Goal: Transaction & Acquisition: Purchase product/service

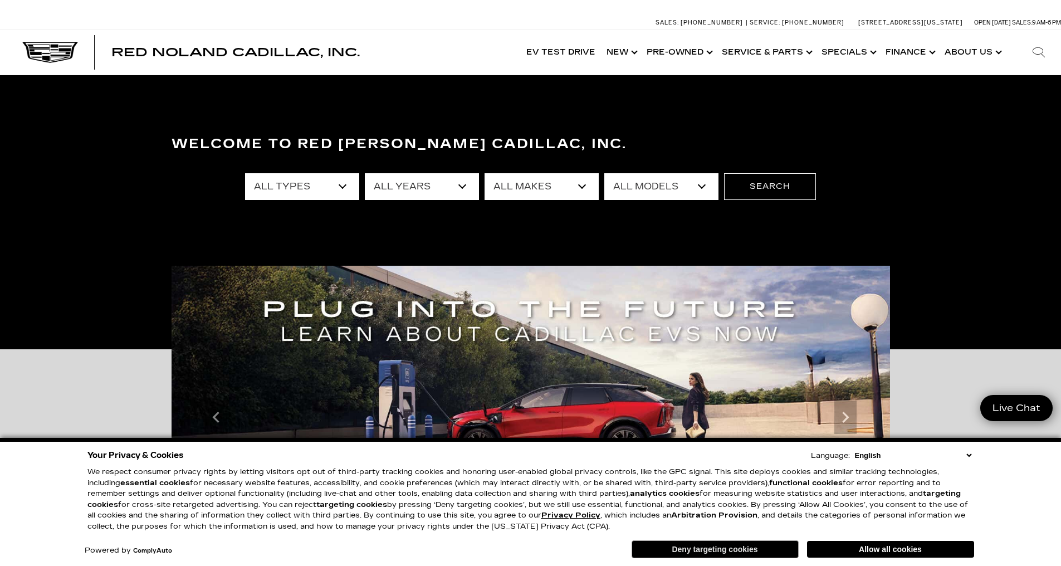
click at [742, 547] on button "Deny targeting cookies" at bounding box center [715, 549] width 167 height 18
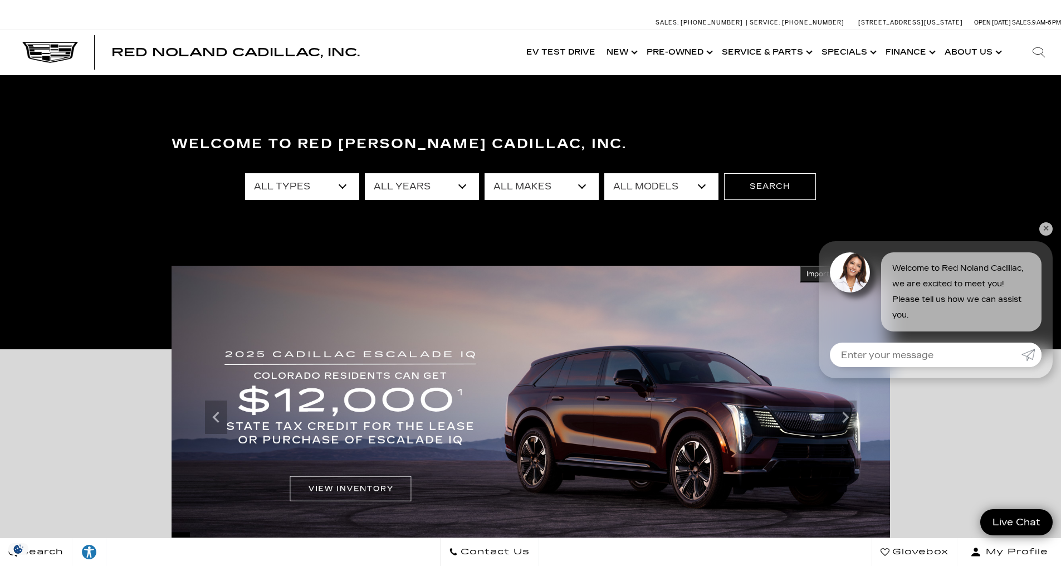
click at [317, 187] on select "All Types New Used Certified Used Demo" at bounding box center [302, 186] width 114 height 27
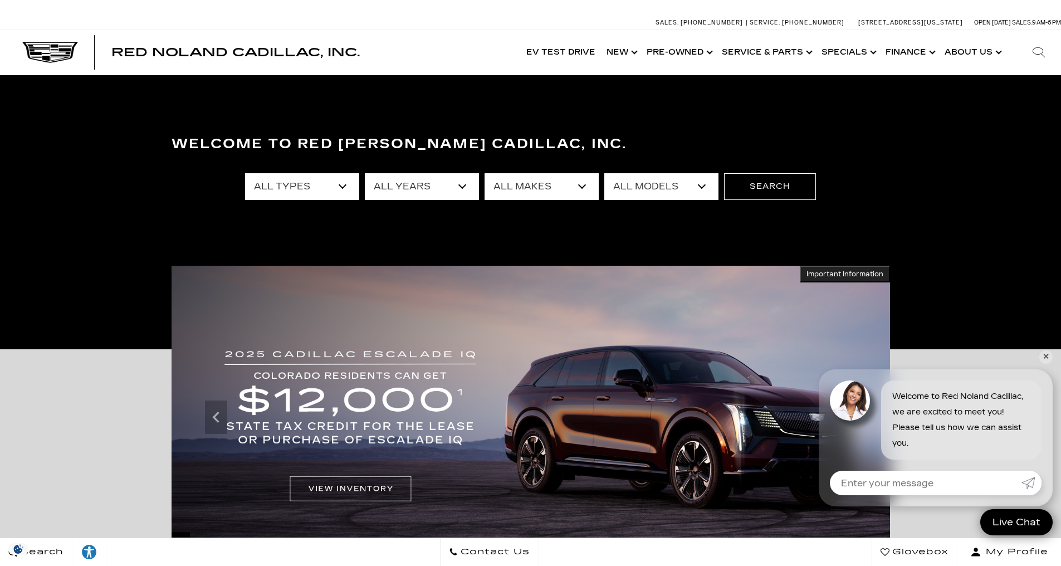
select select "New"
click at [245, 173] on select "All Types New Used Certified Used Demo" at bounding box center [302, 186] width 114 height 27
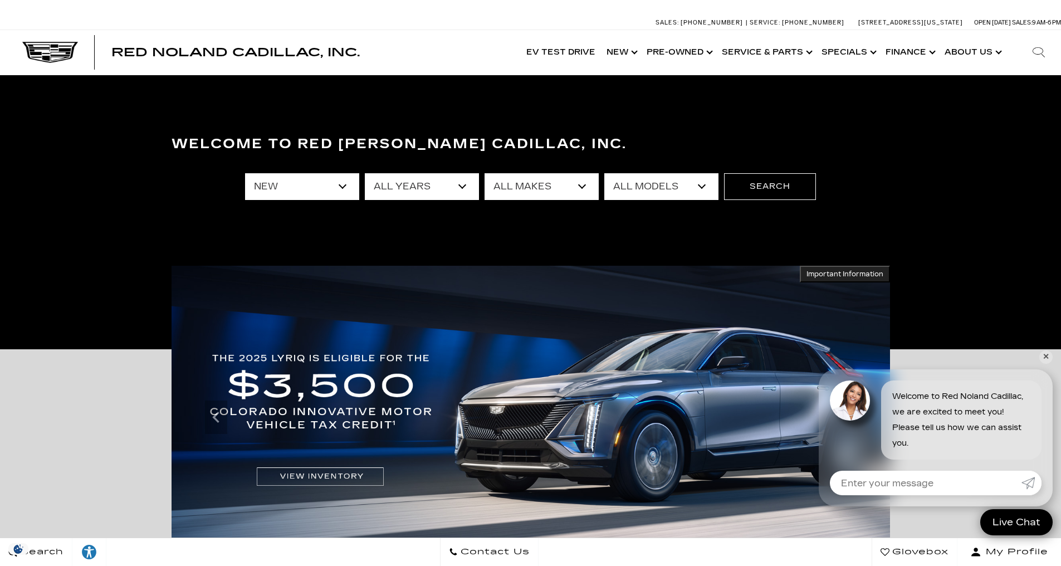
click at [406, 189] on select "All Years 2026 2025 2024" at bounding box center [422, 186] width 114 height 27
select select "2025"
click at [365, 173] on select "All Years 2026 2025 2024" at bounding box center [422, 186] width 114 height 27
click at [537, 186] on select "All Makes Cadillac" at bounding box center [541, 186] width 114 height 27
select select "Cadillac"
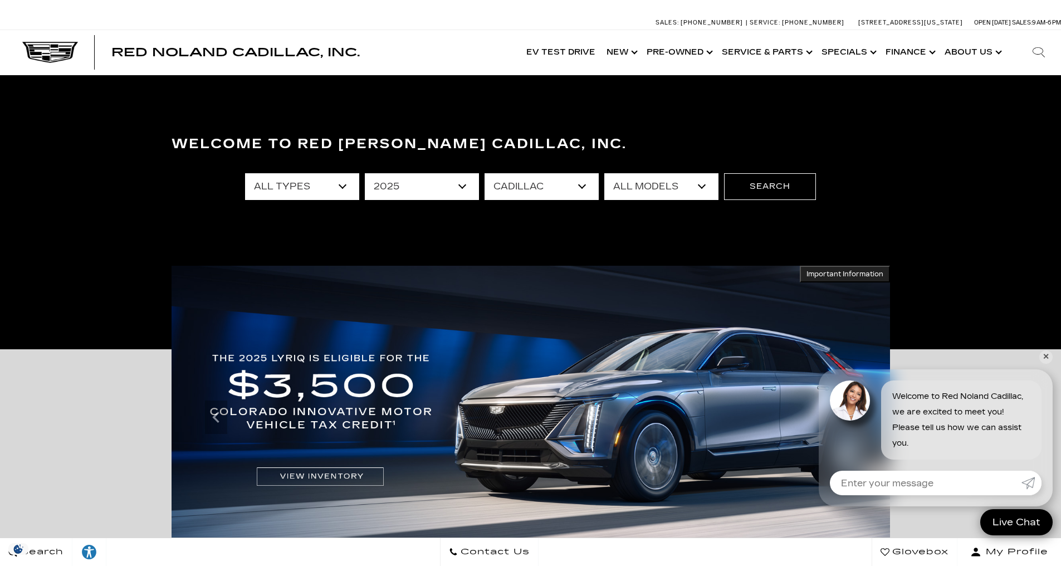
click at [484, 173] on select "All Makes Cadillac" at bounding box center [541, 186] width 114 height 27
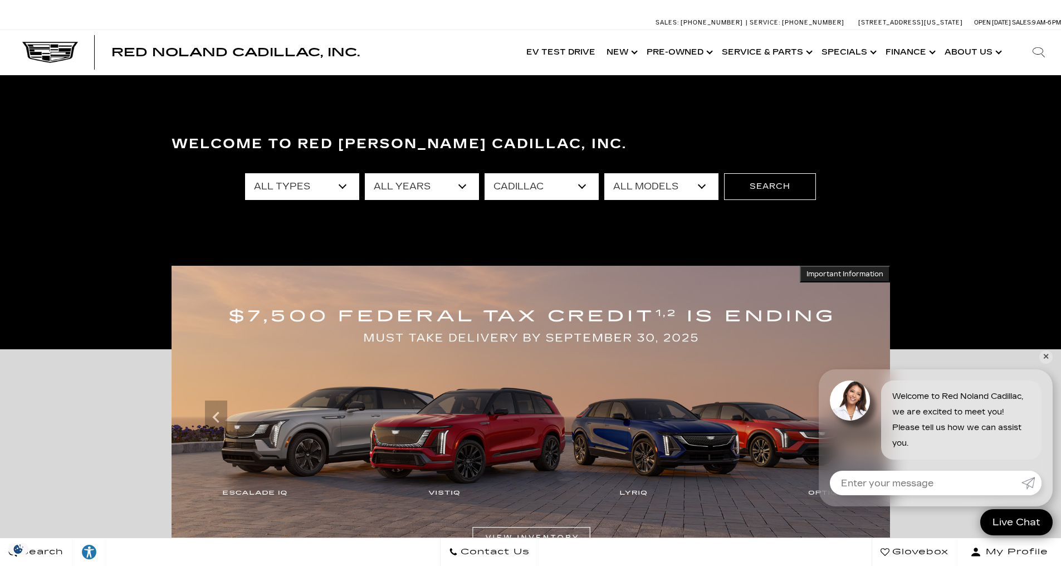
click at [636, 187] on select "All Models CT4 Escalade Escalade ESV ESCALADE IQ LYRIQ OPTIQ XT5 XT6" at bounding box center [661, 186] width 114 height 27
select select "OPTIQ"
click at [604, 173] on select "All Models CT4 Escalade Escalade ESV ESCALADE IQ LYRIQ OPTIQ XT5 XT6" at bounding box center [661, 186] width 114 height 27
click at [764, 190] on button "Search" at bounding box center [770, 186] width 92 height 27
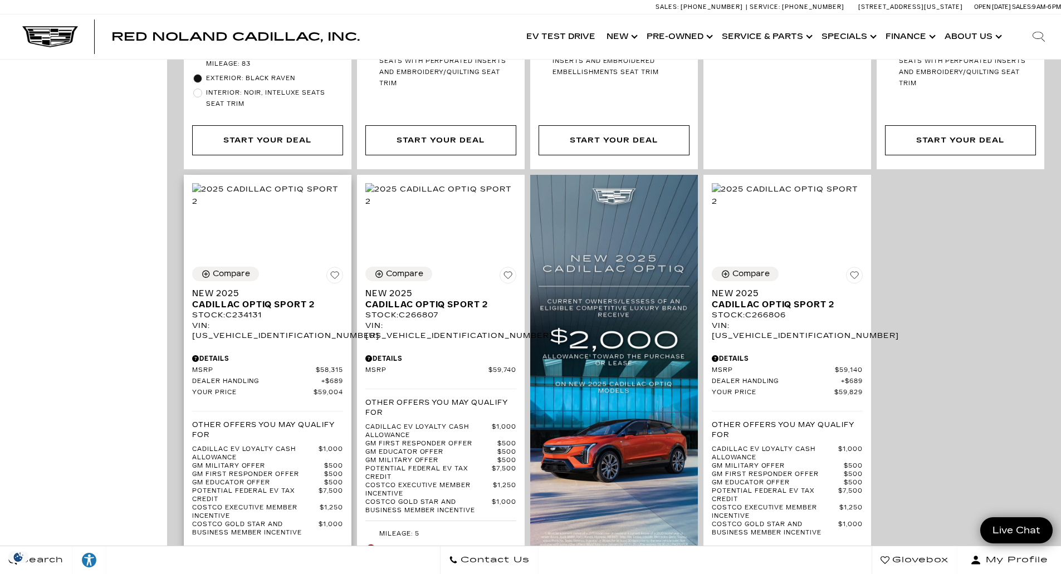
scroll to position [780, 0]
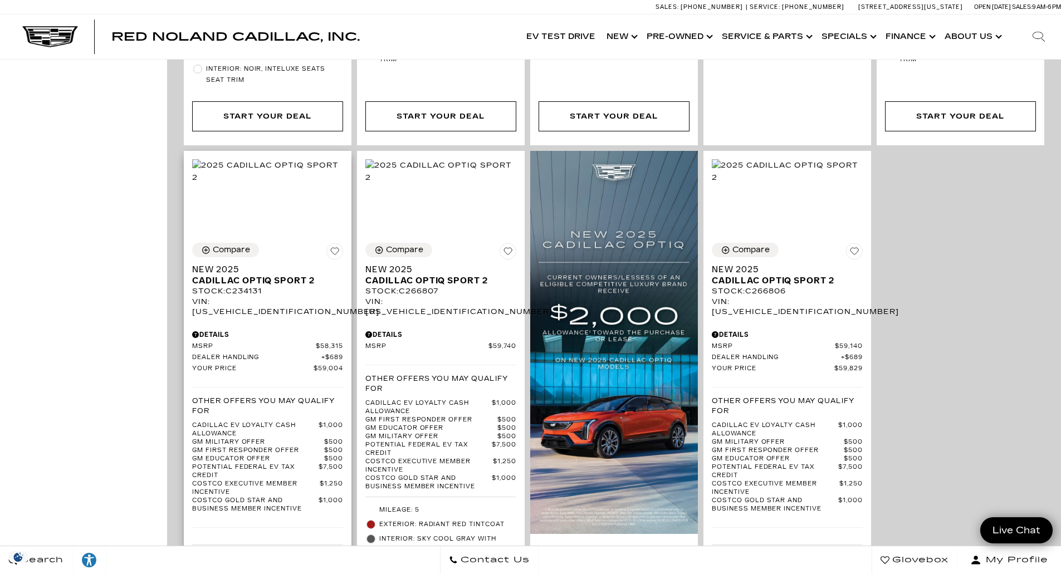
click at [271, 297] on div "VIN: [US_VEHICLE_IDENTIFICATION_NUMBER]" at bounding box center [267, 307] width 151 height 20
copy div "[US_VEHICLE_IDENTIFICATION_NUMBER]"
